Goal: Find specific page/section: Find specific page/section

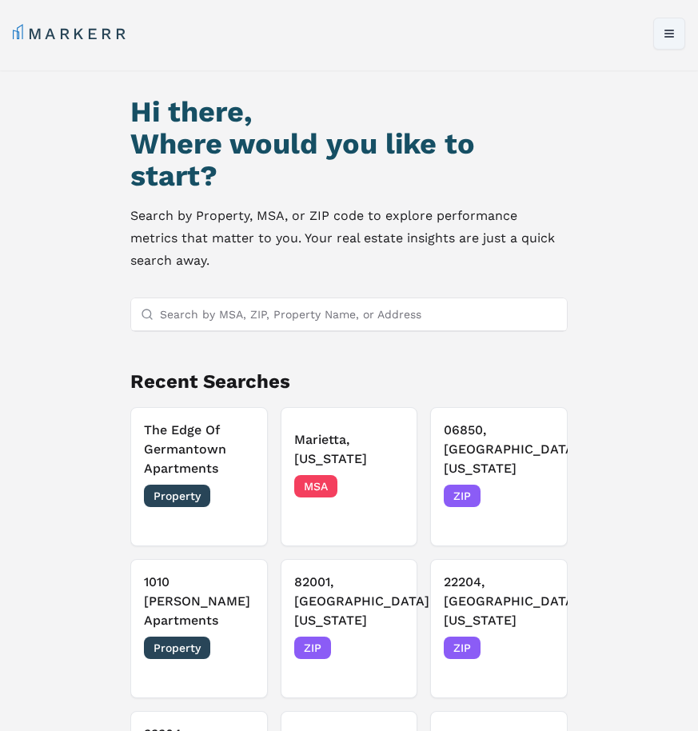
click at [666, 38] on button "Toggle menu" at bounding box center [670, 34] width 32 height 32
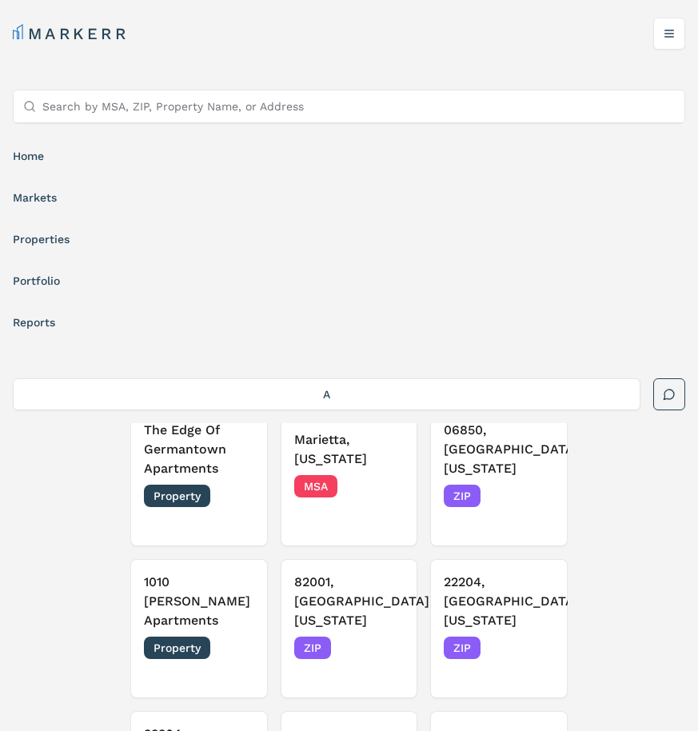
click at [36, 277] on link "Portfolio" at bounding box center [349, 280] width 673 height 29
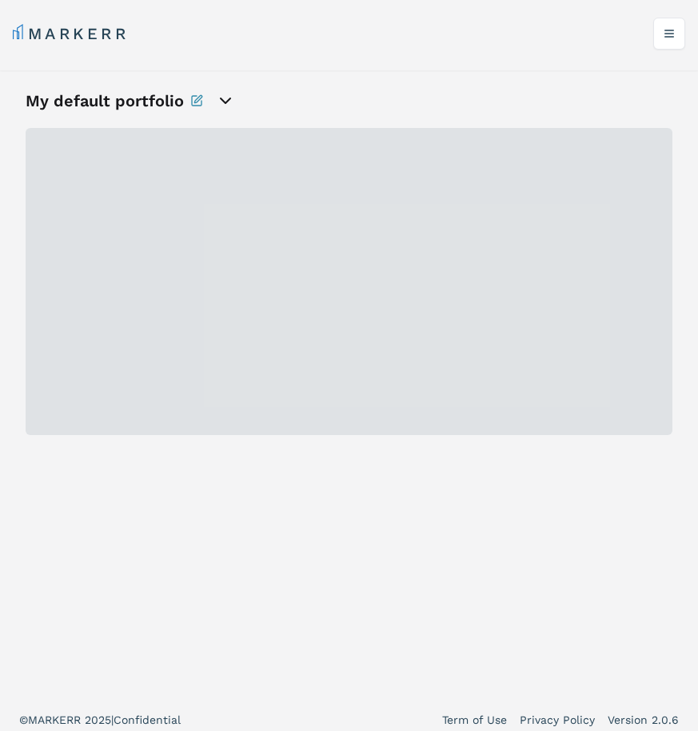
click at [223, 100] on icon "open portfolio options" at bounding box center [225, 100] width 19 height 19
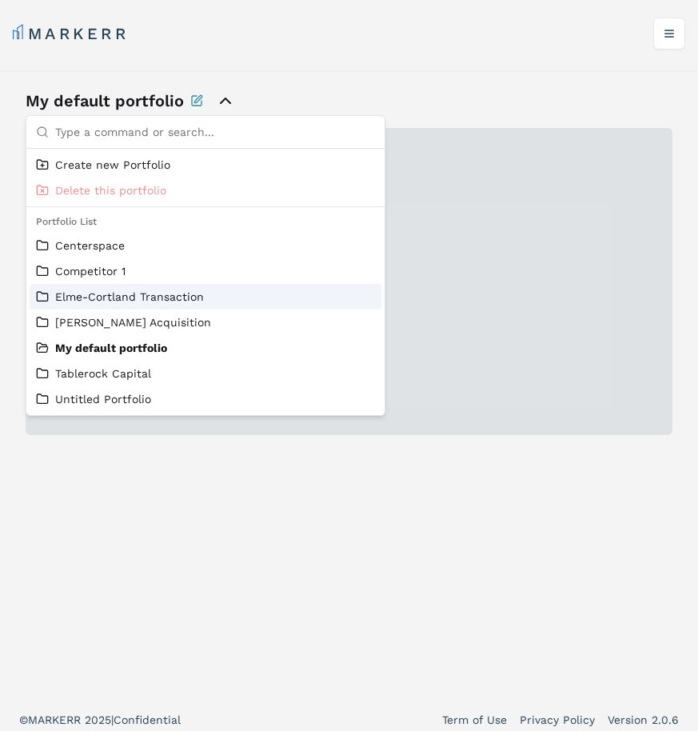
click at [150, 302] on link "Elme-Cortland Transaction" at bounding box center [205, 297] width 339 height 16
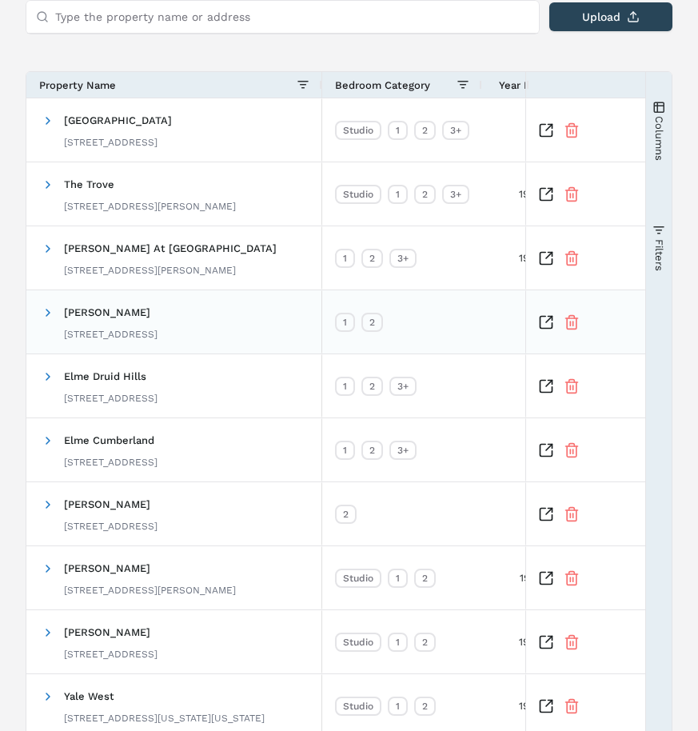
scroll to position [248, 0]
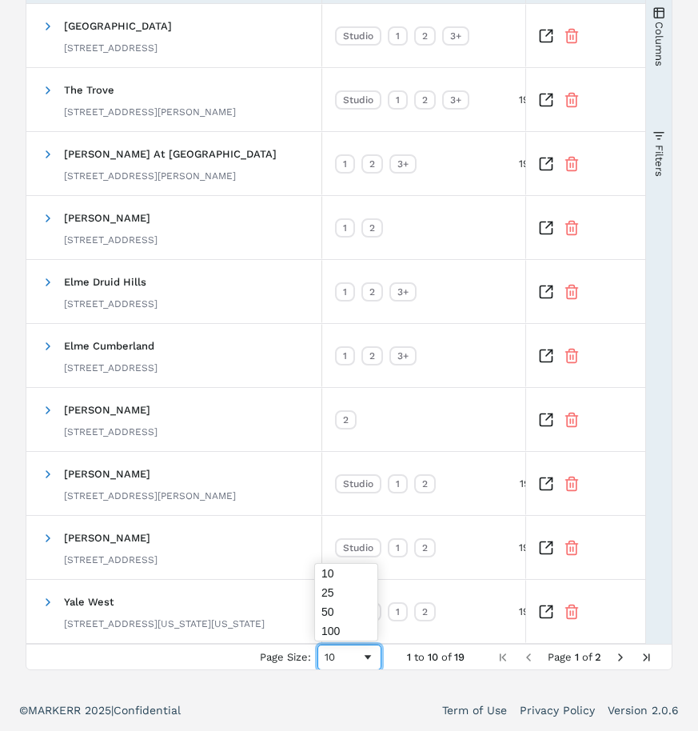
click at [366, 660] on span "Page Size" at bounding box center [368, 657] width 13 height 13
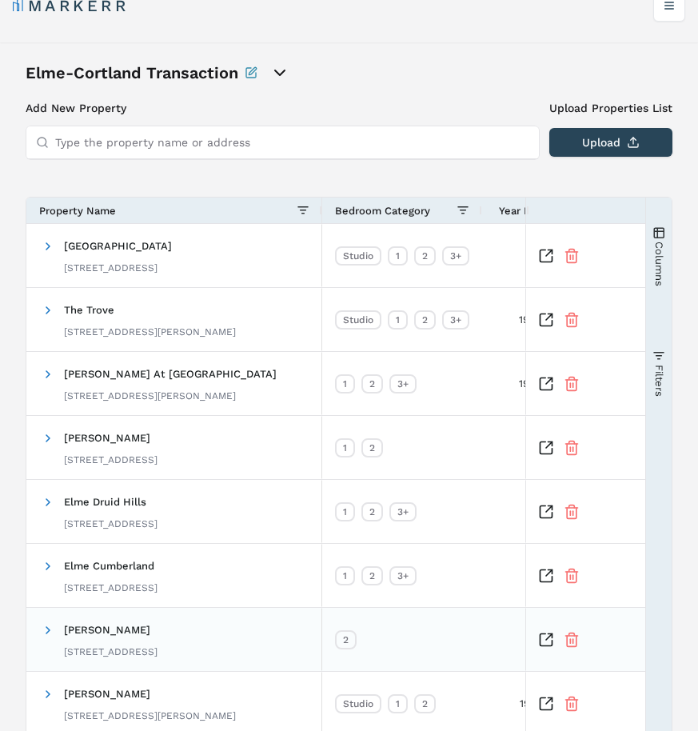
scroll to position [32, 0]
